Goal: Check status: Check status

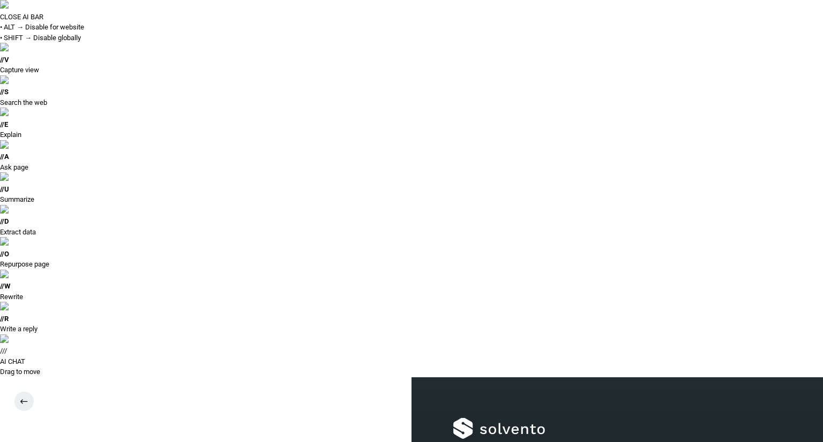
type input "**********"
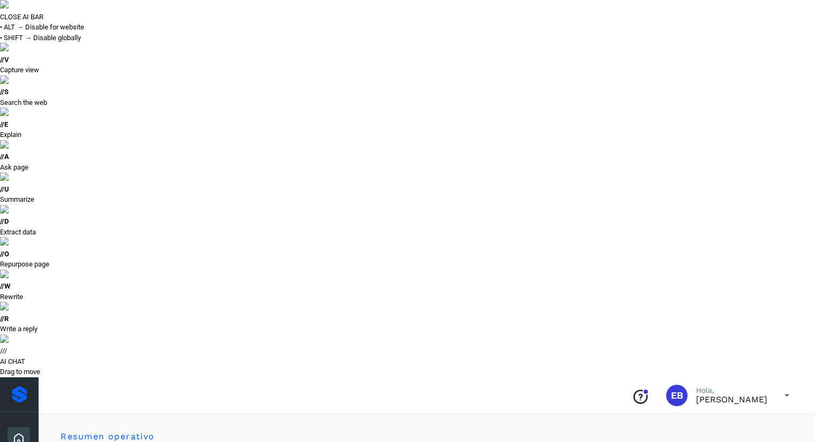
click at [672, 437] on button "Todas" at bounding box center [687, 447] width 79 height 20
